Goal: Task Accomplishment & Management: Manage account settings

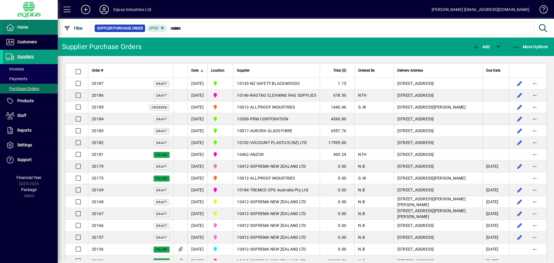
click at [24, 29] on span "Home" at bounding box center [22, 27] width 11 height 5
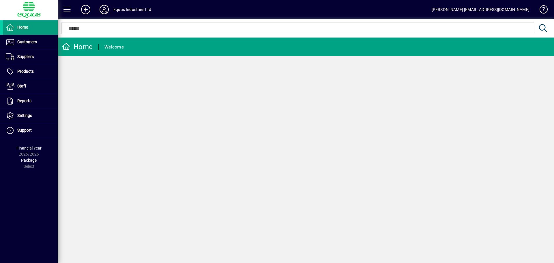
click at [103, 8] on icon at bounding box center [104, 9] width 12 height 9
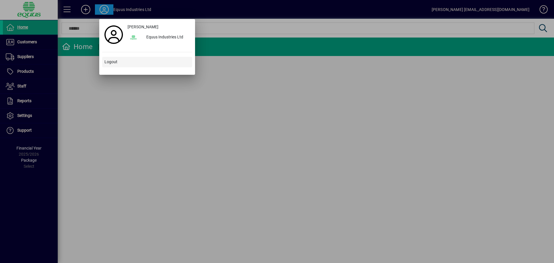
click at [106, 64] on span "Logout" at bounding box center [110, 62] width 13 height 6
